Goal: Share content: Share content

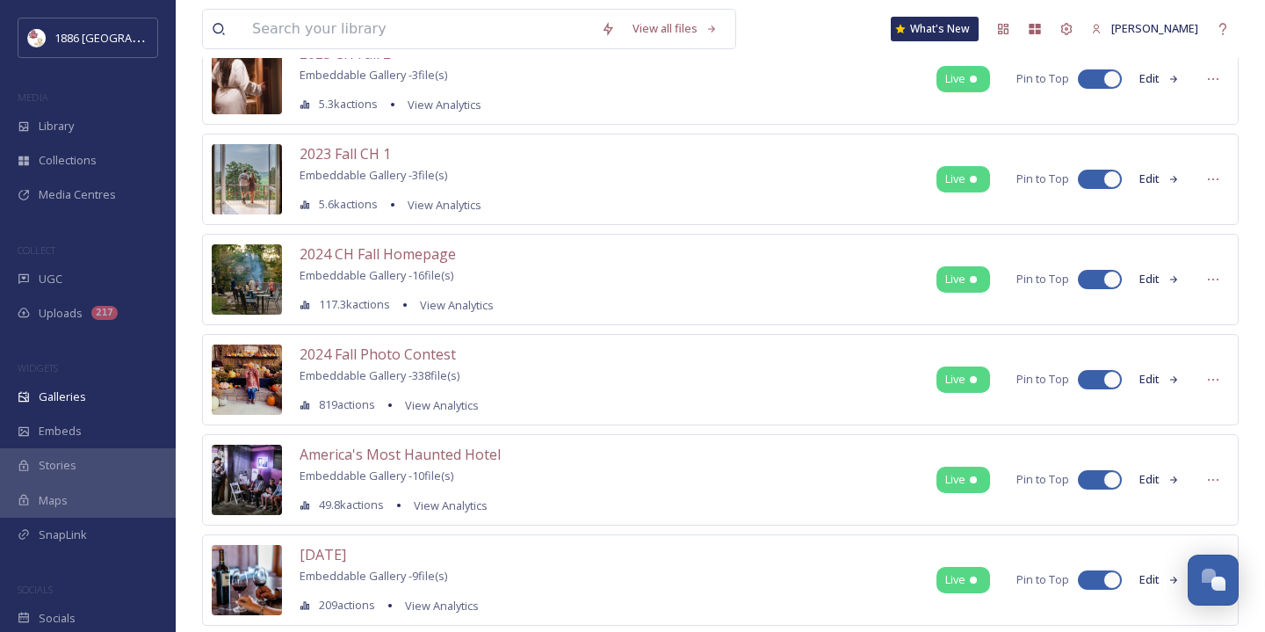
scroll to position [358, 0]
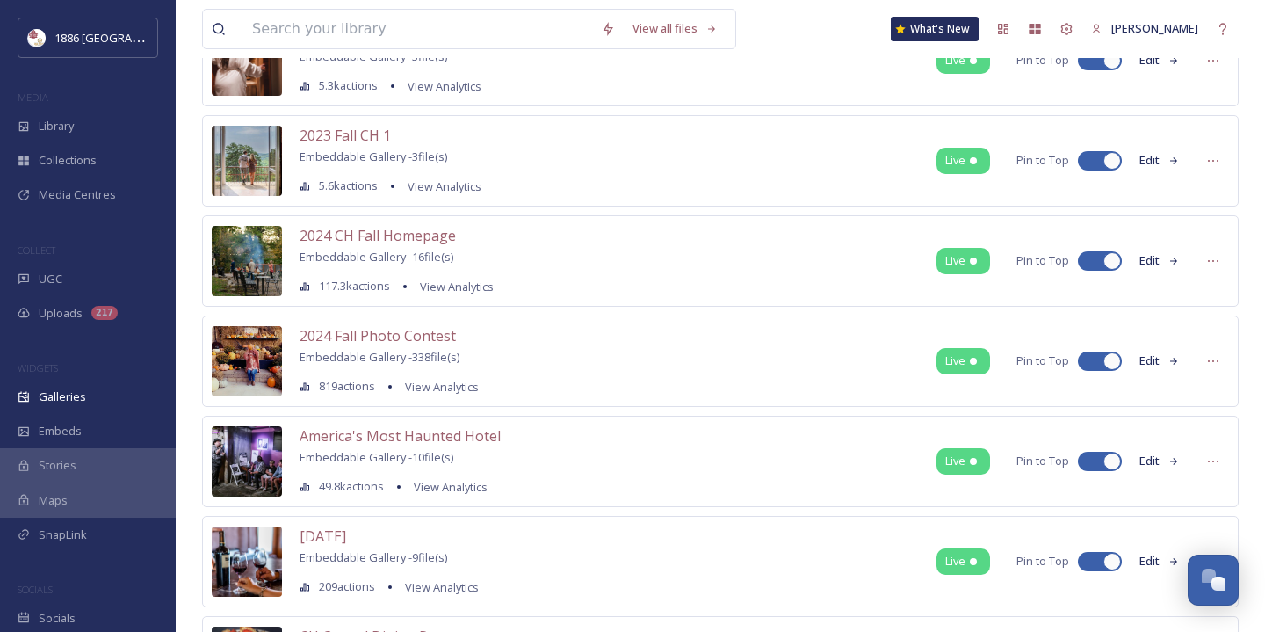
click at [1195, 460] on div "America's Most Haunted Hotel Embeddable Gallery - 10 file(s) 49.8k actions View…" at bounding box center [720, 461] width 1037 height 91
click at [1213, 460] on icon at bounding box center [1213, 461] width 14 height 14
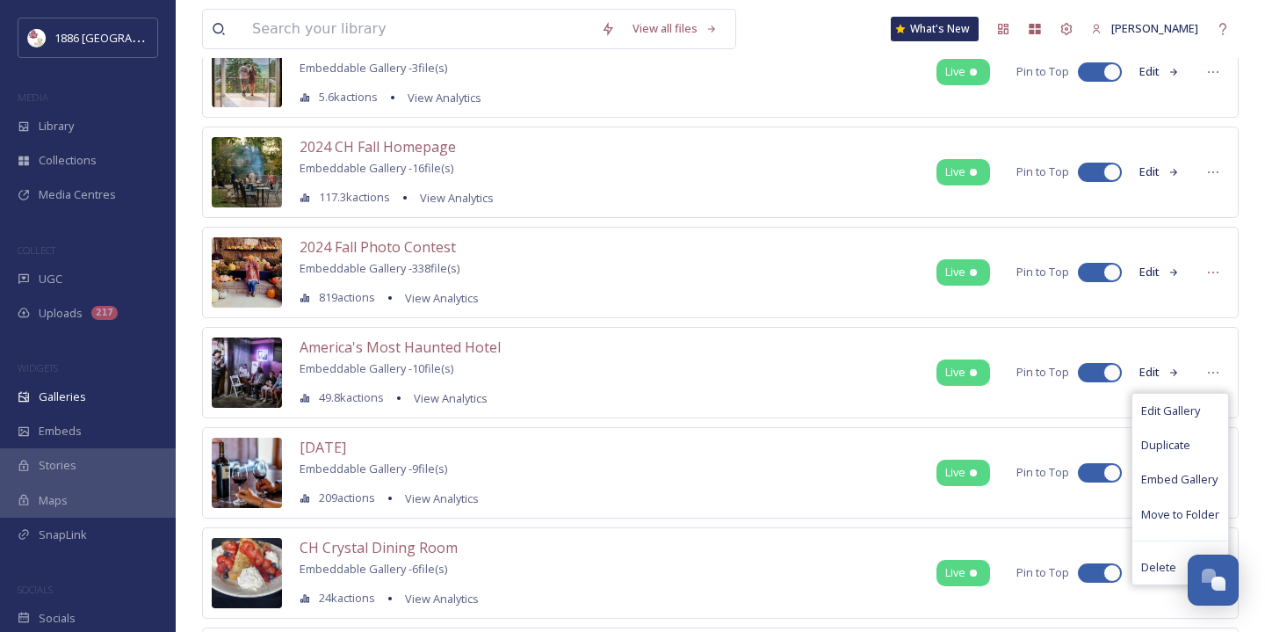
scroll to position [471, 0]
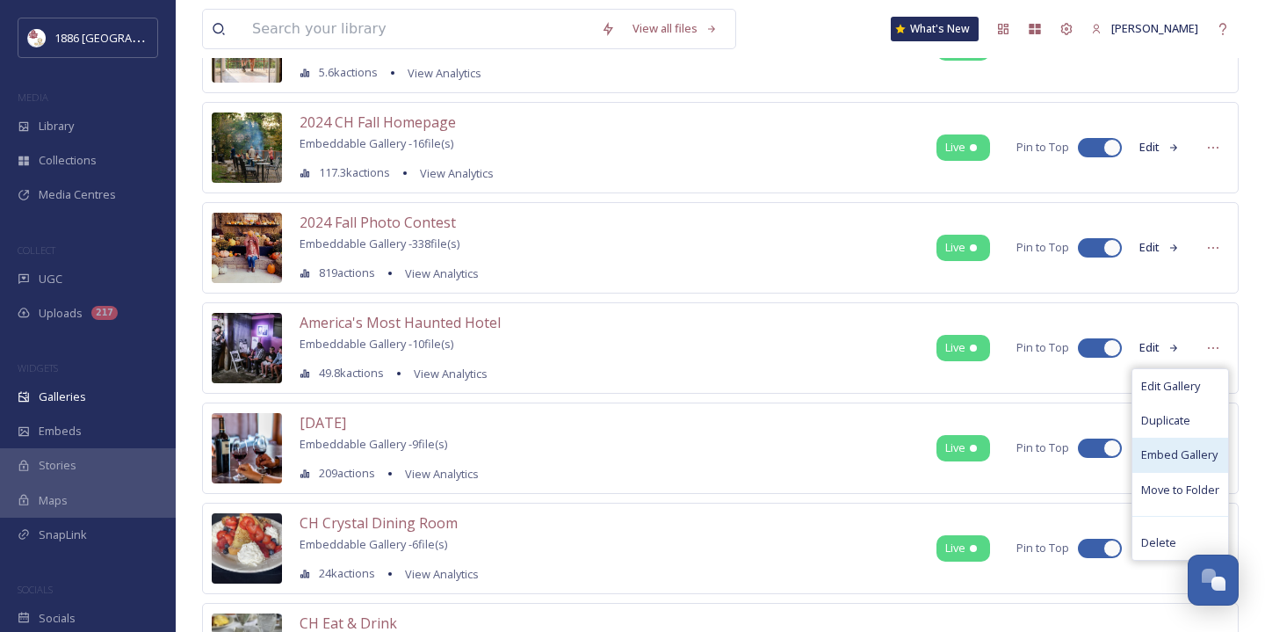
click at [1179, 445] on div "Embed Gallery" at bounding box center [1181, 455] width 96 height 34
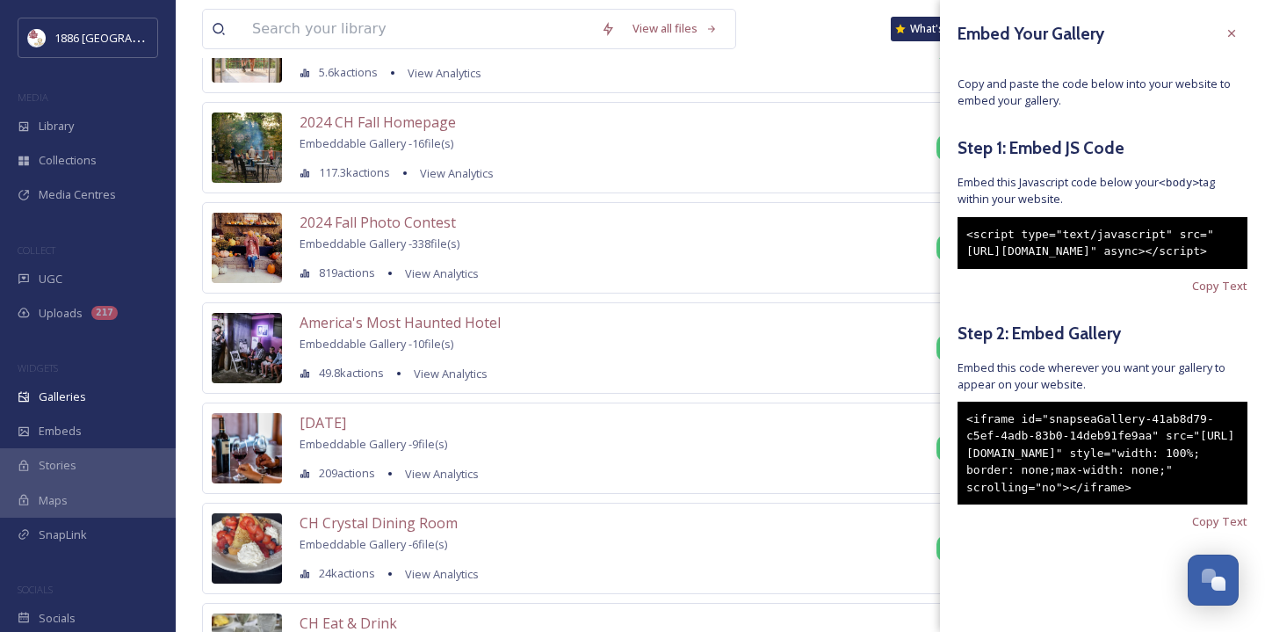
click at [1067, 230] on div "<script type="text/javascript" src="https://snapsea.fra1.digitaloceanspaces.com…" at bounding box center [1103, 243] width 290 height 52
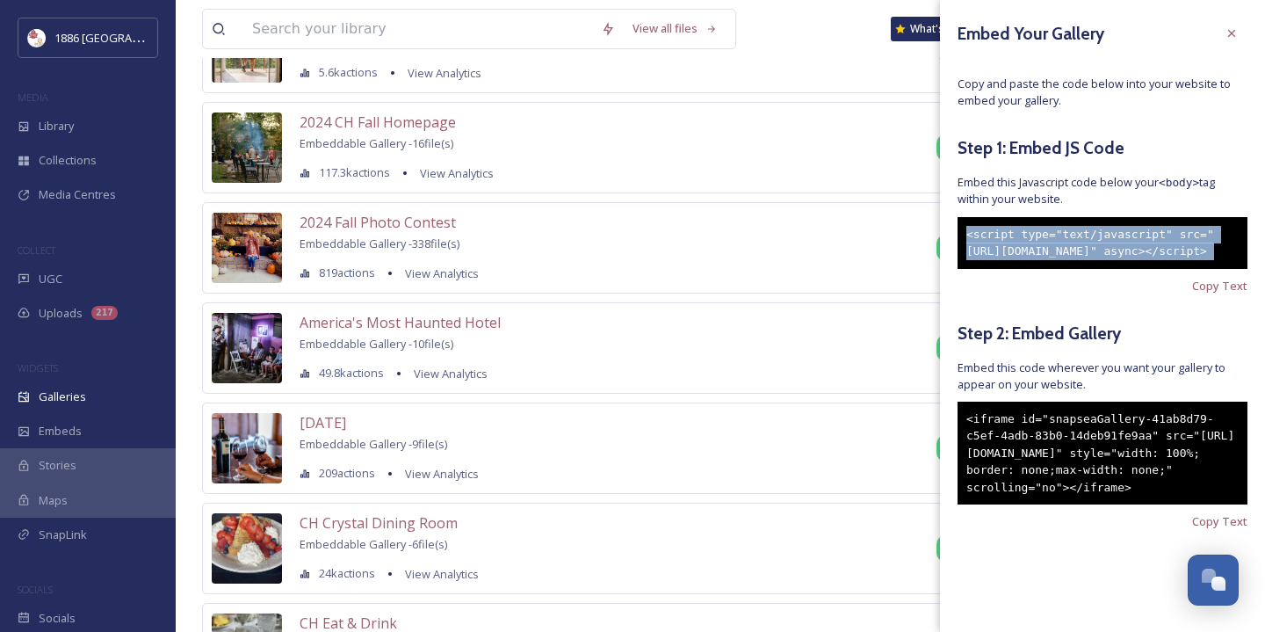
copy div "<script type="text/javascript" src="https://snapsea.fra1.digitaloceanspaces.com…"
click at [1053, 219] on div "<script type="text/javascript" src="https://snapsea.fra1.digitaloceanspaces.com…" at bounding box center [1103, 243] width 290 height 52
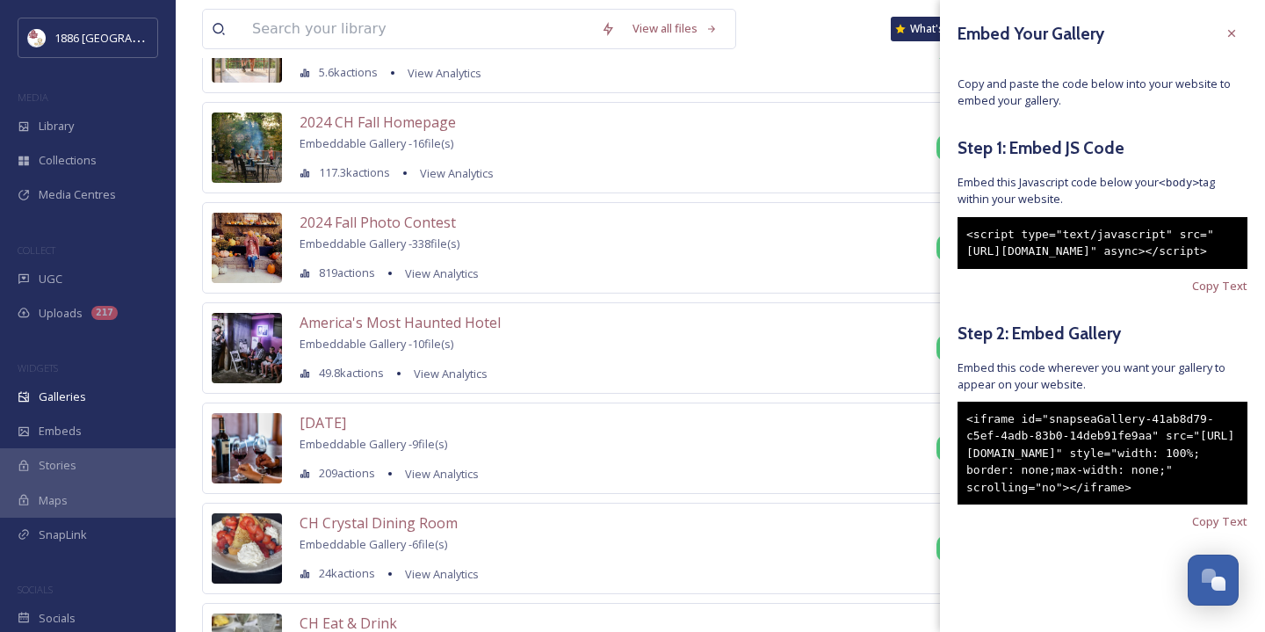
click at [1053, 219] on div "<script type="text/javascript" src="https://snapsea.fra1.digitaloceanspaces.com…" at bounding box center [1103, 243] width 290 height 52
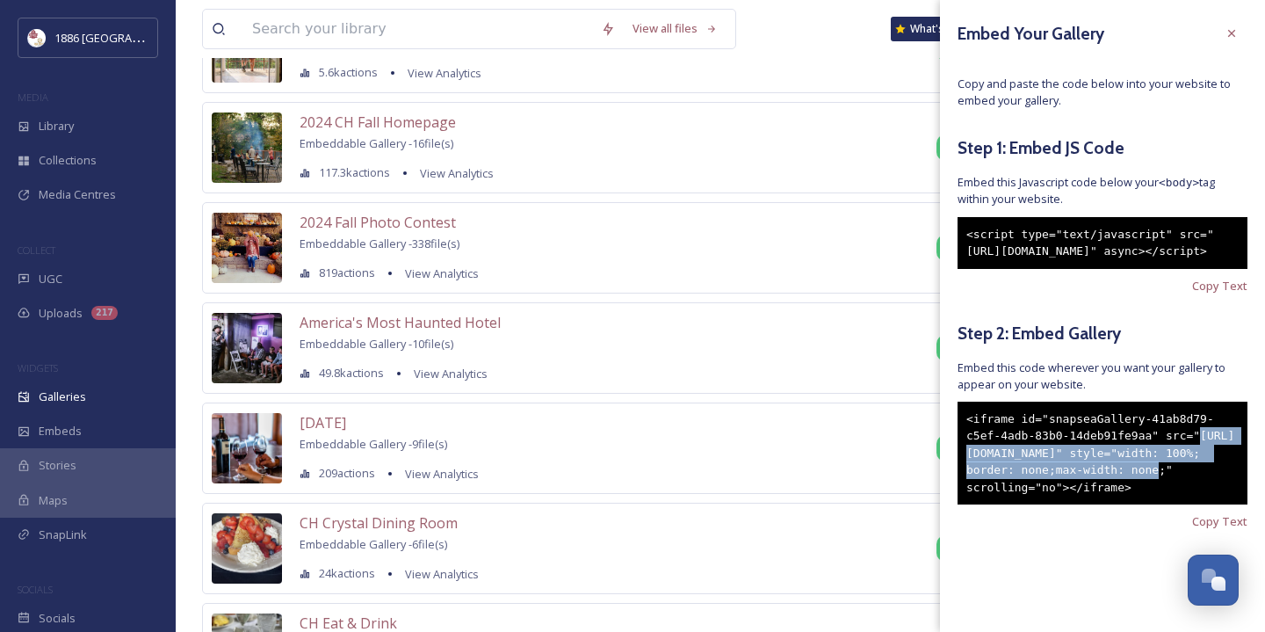
drag, startPoint x: 1211, startPoint y: 462, endPoint x: 998, endPoint y: 447, distance: 213.2
click at [998, 447] on div "<iframe id="snapseaGallery-41ab8d79-c5ef-4adb-83b0-14deb91fe9aa" src="https://a…" at bounding box center [1103, 454] width 290 height 104
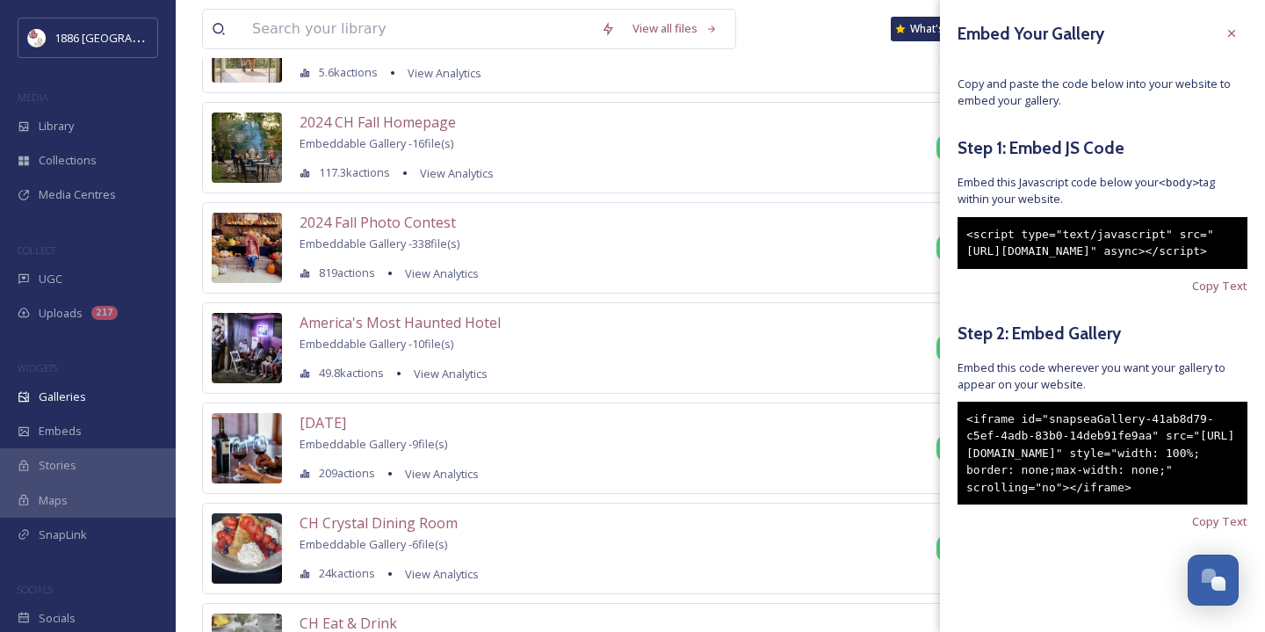
click at [998, 447] on div "<iframe id="snapseaGallery-41ab8d79-c5ef-4adb-83b0-14deb91fe9aa" src="https://a…" at bounding box center [1103, 454] width 290 height 104
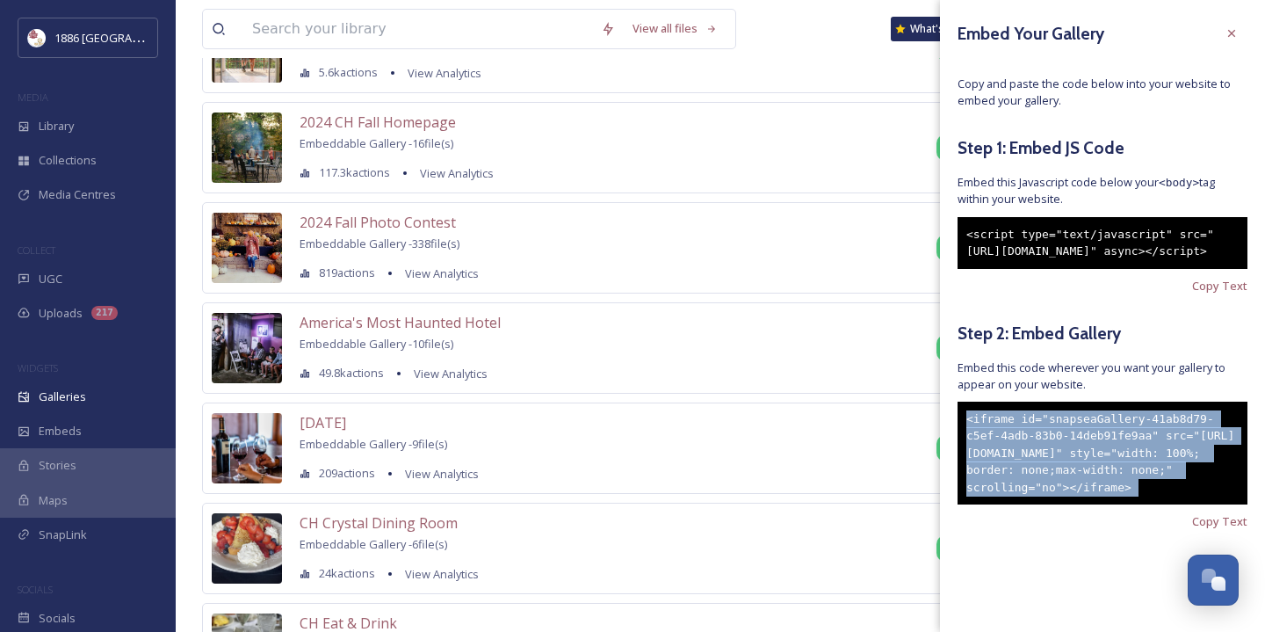
click at [1055, 450] on div "<iframe id="snapseaGallery-41ab8d79-c5ef-4adb-83b0-14deb91fe9aa" src="https://a…" at bounding box center [1103, 454] width 290 height 104
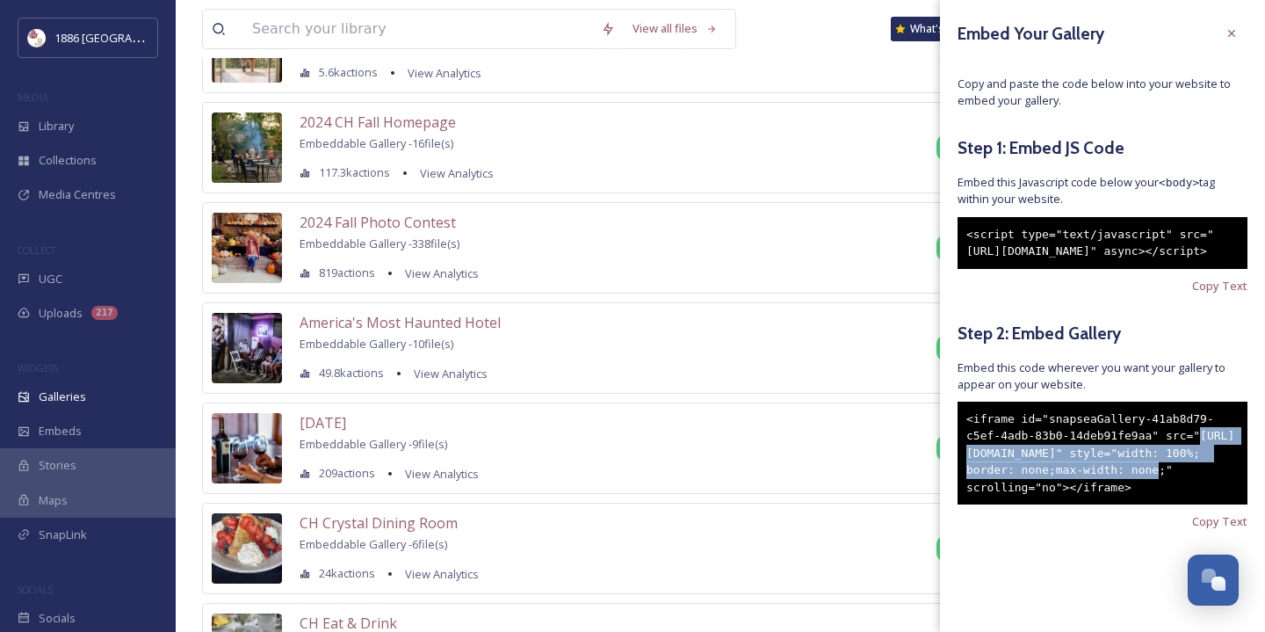
drag, startPoint x: 1211, startPoint y: 460, endPoint x: 1002, endPoint y: 449, distance: 209.4
click at [1002, 449] on div "<iframe id="snapseaGallery-41ab8d79-c5ef-4adb-83b0-14deb91fe9aa" src="https://a…" at bounding box center [1103, 454] width 290 height 104
copy div "https://app.snapsea.io/p/embed/41ab8d79-c5ef-4adb-83b0-14deb91fe9aa?"
